Goal: Communication & Community: Answer question/provide support

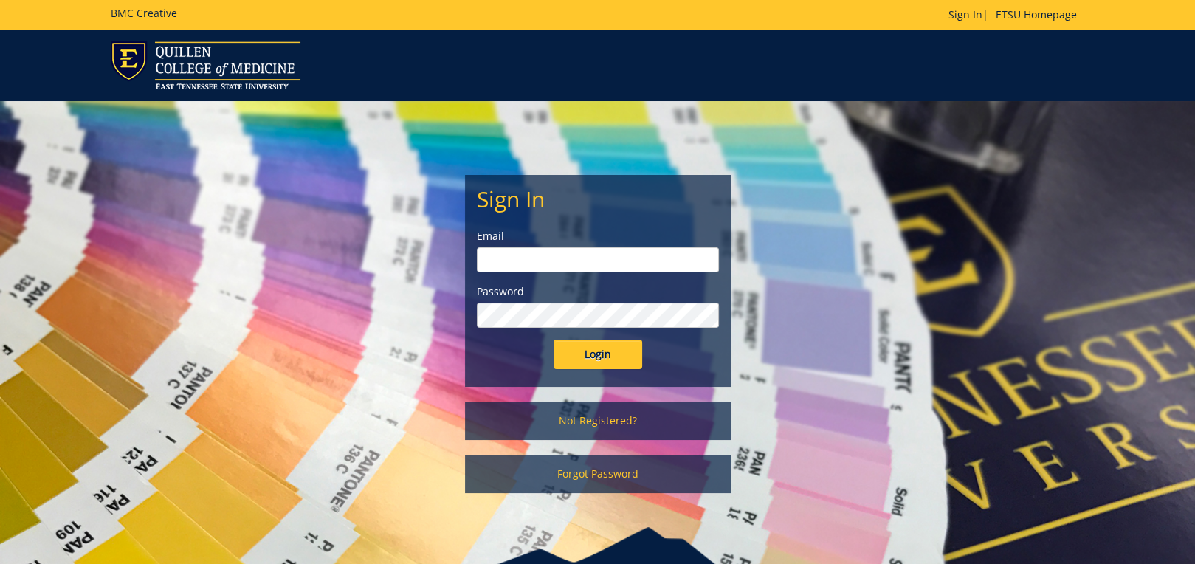
type input "[EMAIL_ADDRESS][DOMAIN_NAME]"
click at [613, 357] on input "Login" at bounding box center [598, 355] width 89 height 30
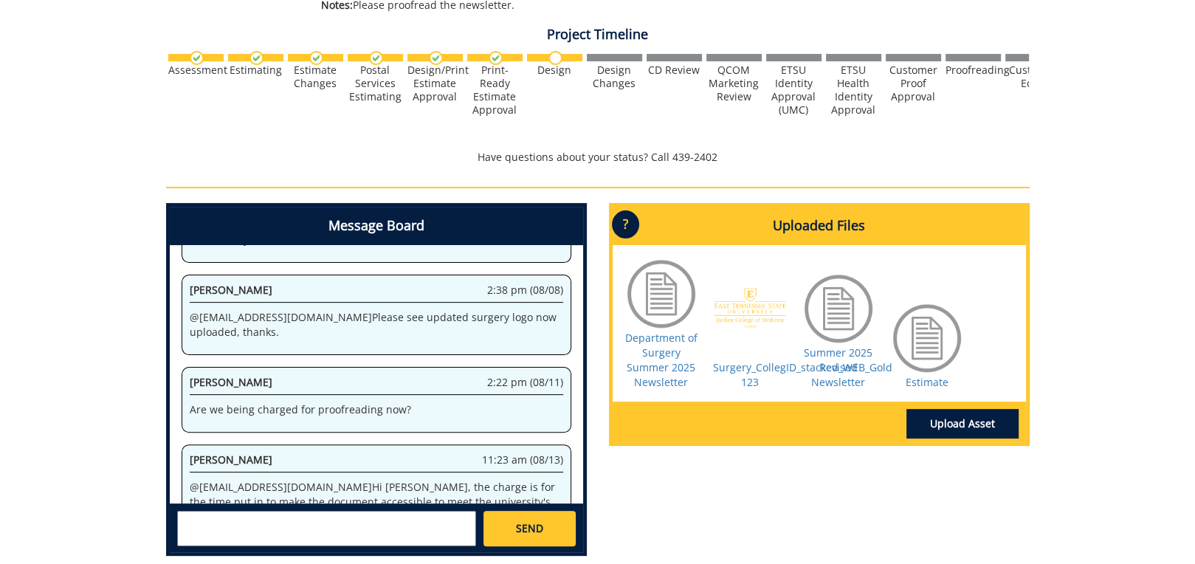
scroll to position [514, 0]
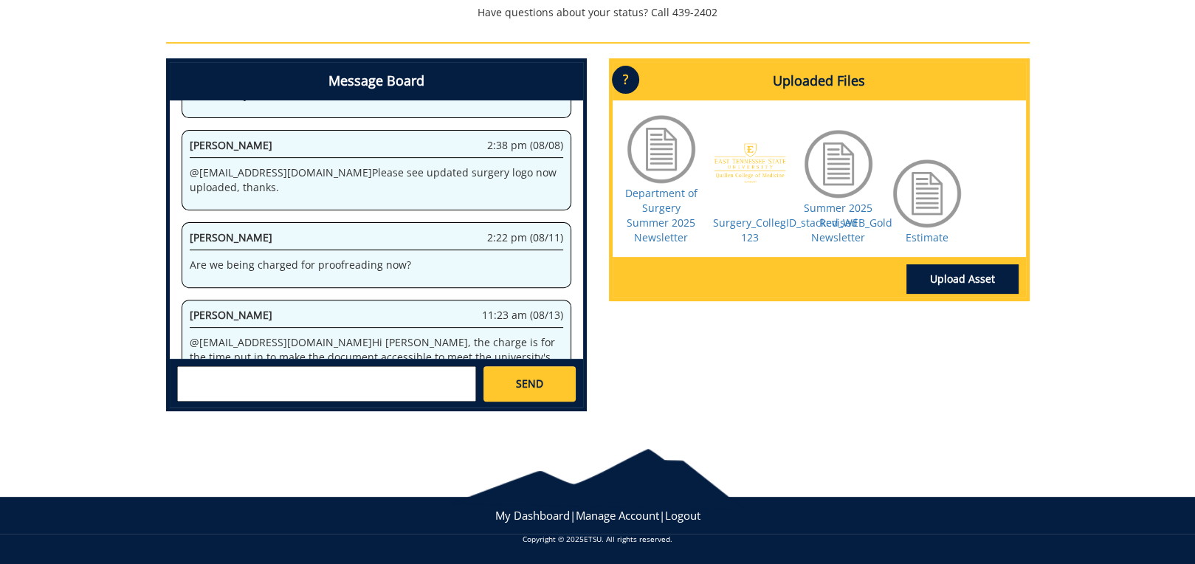
click at [258, 380] on textarea at bounding box center [326, 383] width 299 height 35
type textarea "Is it something that has just started?"
click at [525, 396] on link "SEND" at bounding box center [530, 383] width 92 height 35
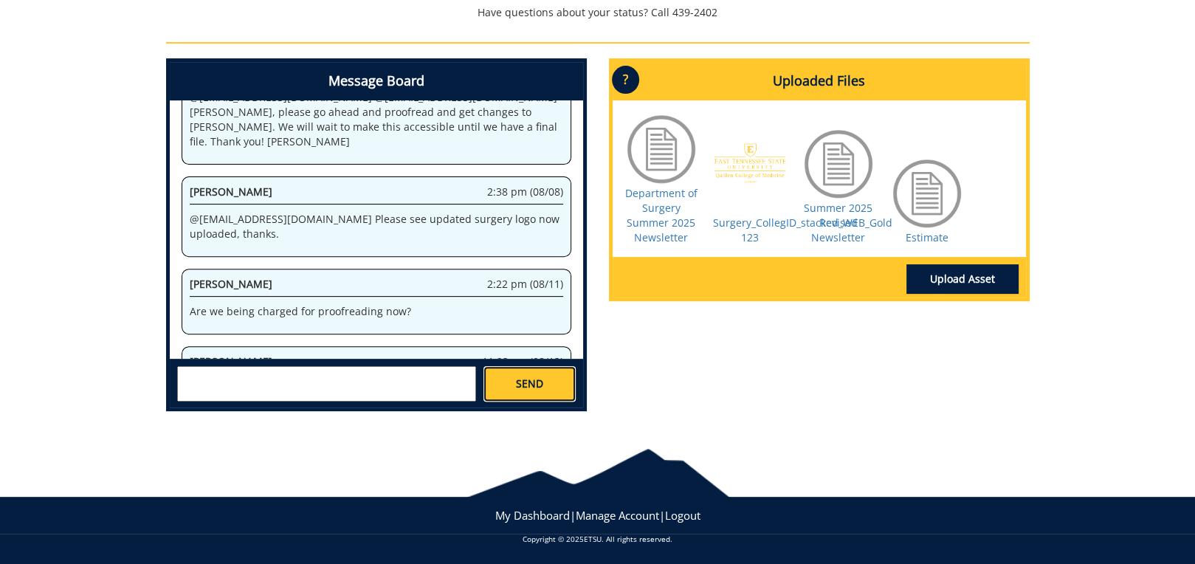
scroll to position [14153, 0]
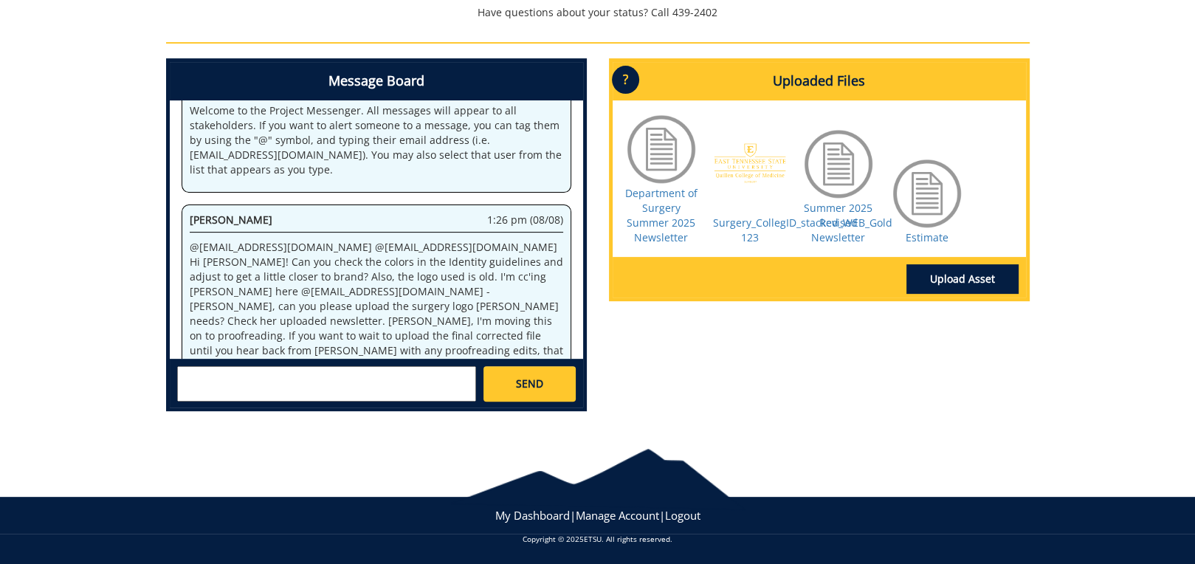
drag, startPoint x: 287, startPoint y: 214, endPoint x: 439, endPoint y: 247, distance: 155.0
copy p "Hi [PERSON_NAME], the charge is for the time put in to make the document access…"
